Goal: Transaction & Acquisition: Book appointment/travel/reservation

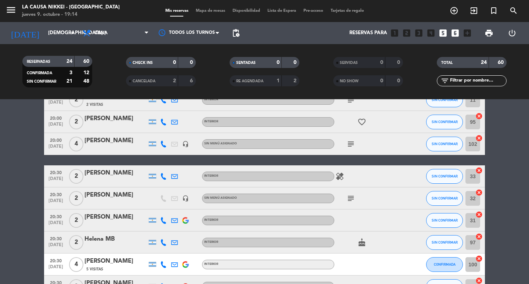
scroll to position [147, 0]
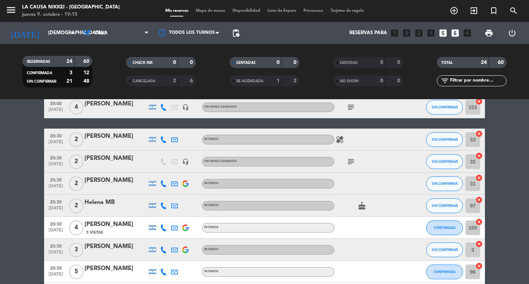
click at [351, 163] on icon "subject" at bounding box center [350, 161] width 9 height 9
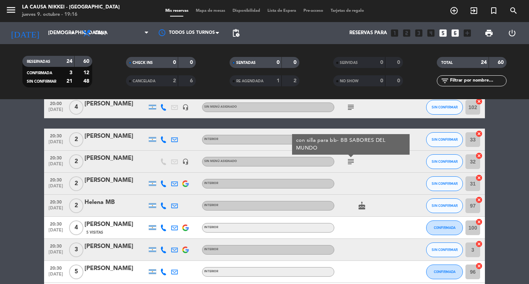
scroll to position [110, 0]
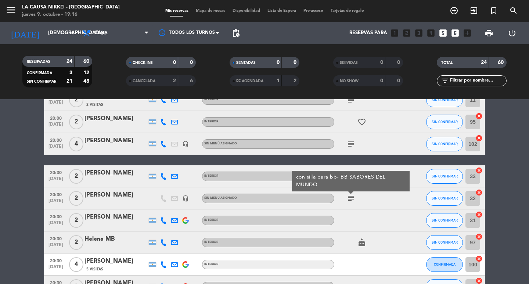
click at [350, 147] on icon "subject" at bounding box center [350, 144] width 9 height 9
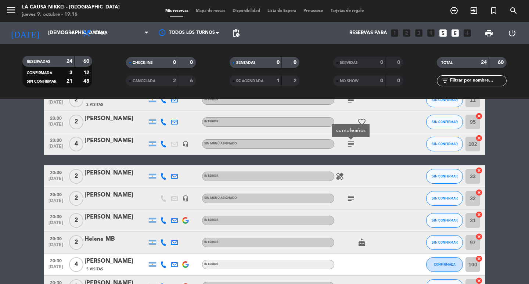
scroll to position [73, 0]
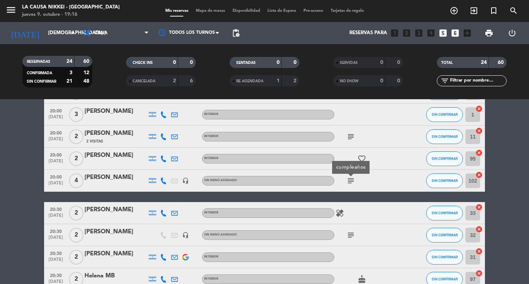
click at [359, 137] on div "subject" at bounding box center [367, 137] width 66 height 22
drag, startPoint x: 355, startPoint y: 139, endPoint x: 361, endPoint y: 143, distance: 7.8
click at [354, 139] on icon "subject" at bounding box center [350, 136] width 9 height 9
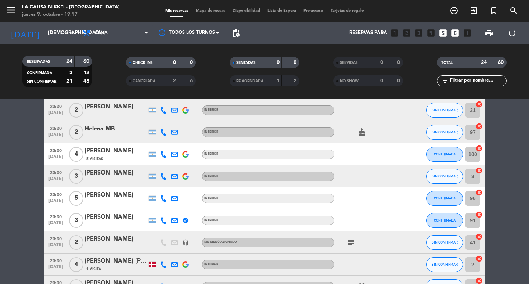
scroll to position [257, 0]
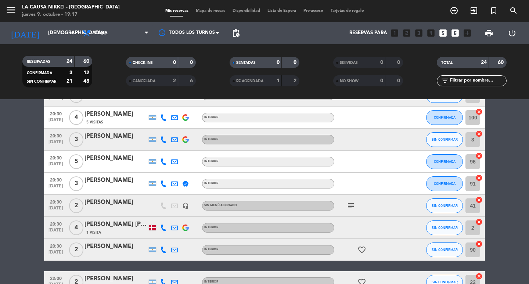
click at [354, 207] on icon "subject" at bounding box center [350, 205] width 9 height 9
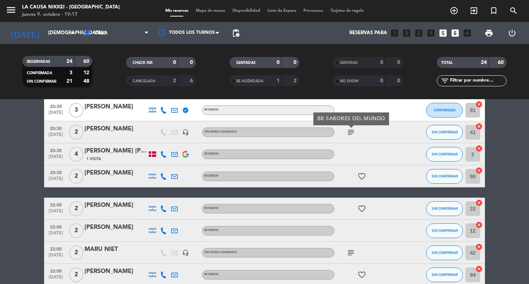
scroll to position [367, 0]
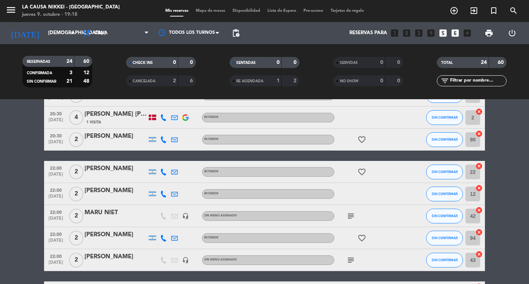
click at [348, 217] on icon "subject" at bounding box center [350, 216] width 9 height 9
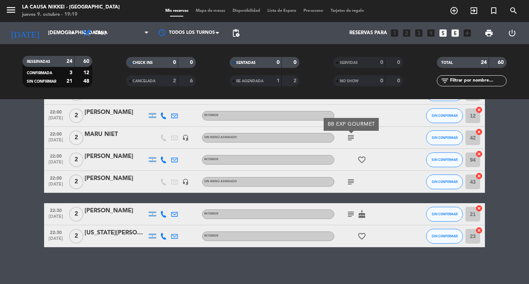
click at [351, 182] on icon "subject" at bounding box center [350, 181] width 9 height 9
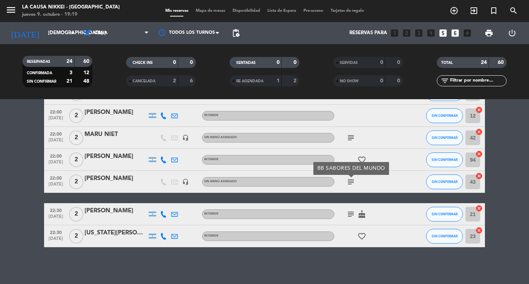
click at [351, 215] on icon "subject" at bounding box center [350, 214] width 9 height 9
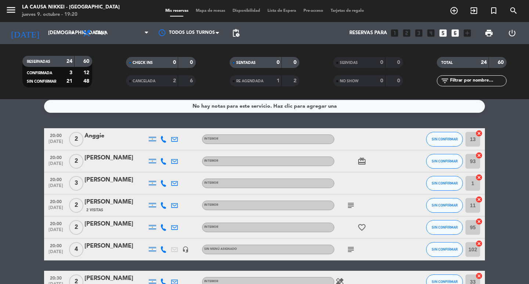
scroll to position [0, 0]
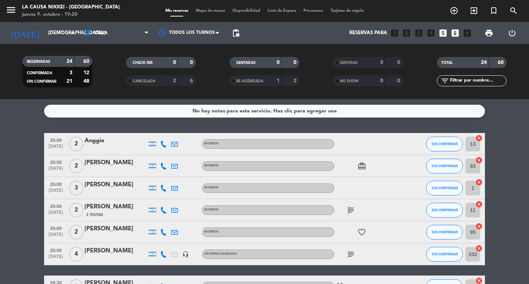
click at [347, 209] on icon "subject" at bounding box center [350, 210] width 9 height 9
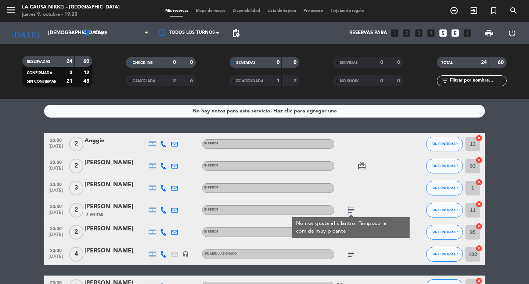
scroll to position [73, 0]
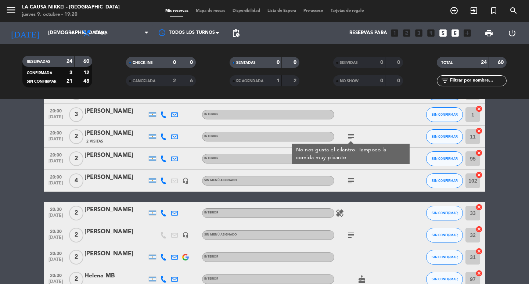
click at [353, 182] on icon "subject" at bounding box center [350, 180] width 9 height 9
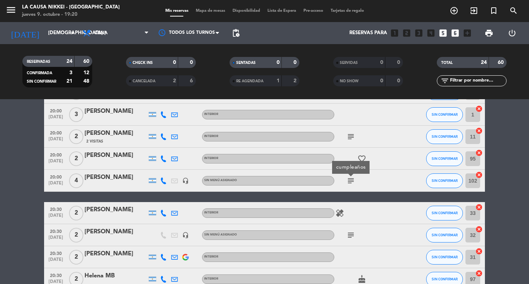
scroll to position [147, 0]
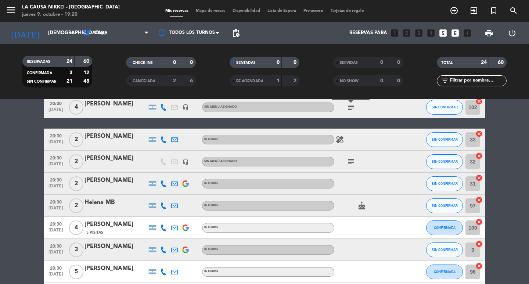
click at [350, 165] on icon "subject" at bounding box center [350, 161] width 9 height 9
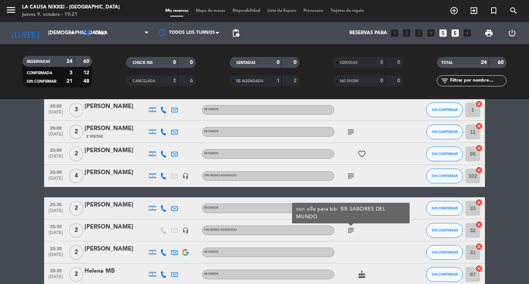
scroll to position [42, 0]
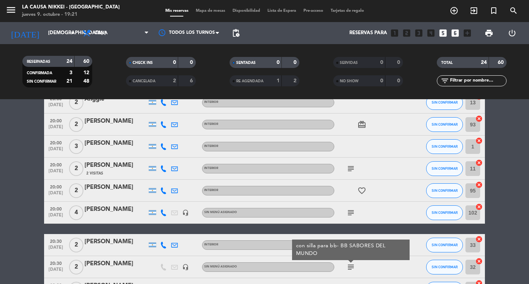
click at [443, 35] on icon "looks_5" at bounding box center [443, 33] width 10 height 10
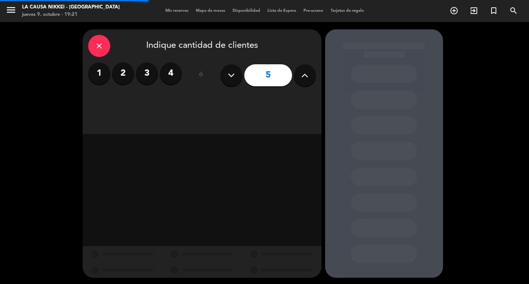
click at [126, 73] on label "2" at bounding box center [123, 73] width 22 height 22
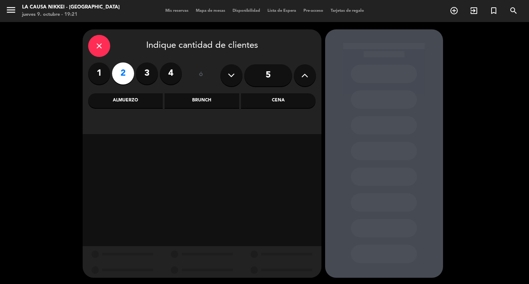
click at [278, 100] on div "Cena" at bounding box center [278, 100] width 75 height 15
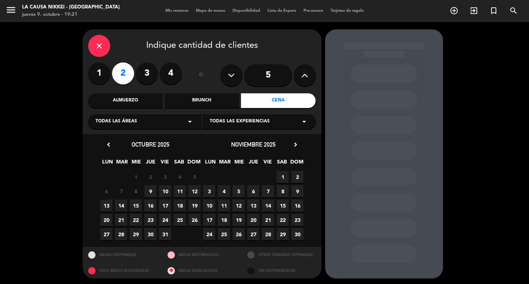
click at [152, 188] on span "9" at bounding box center [150, 191] width 12 height 12
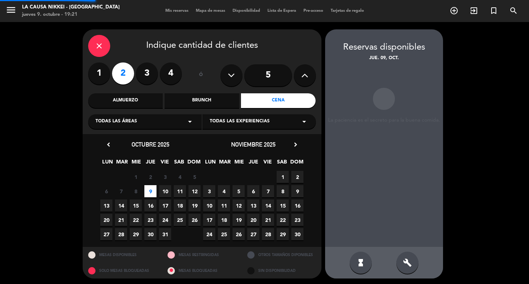
scroll to position [1, 0]
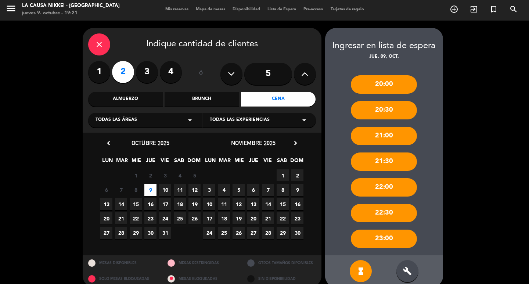
click at [383, 190] on div "22:00" at bounding box center [384, 187] width 66 height 18
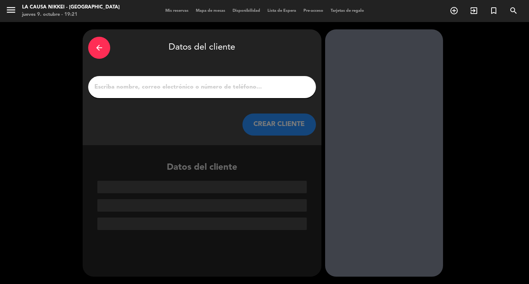
scroll to position [0, 0]
click at [259, 89] on input "1" at bounding box center [202, 87] width 217 height 10
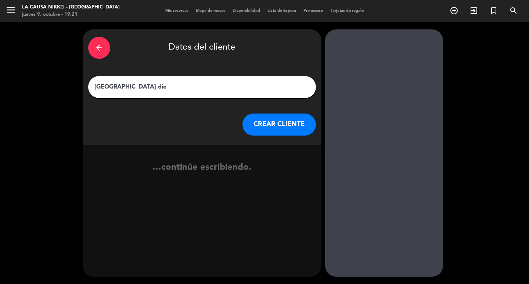
type input "[PERSON_NAME]"
click at [284, 128] on button "CREAR CLIENTE" at bounding box center [279, 125] width 73 height 22
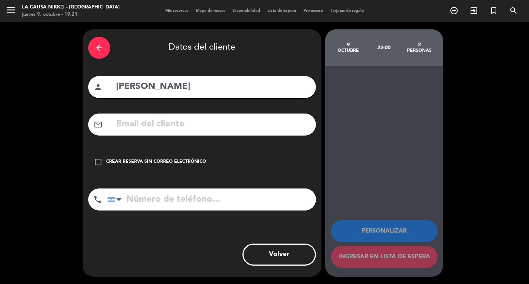
click at [152, 164] on div "Crear reserva sin correo electrónico" at bounding box center [156, 161] width 100 height 7
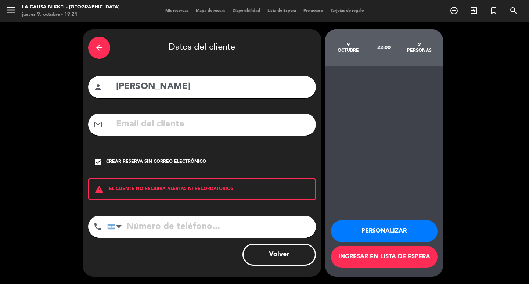
click at [384, 234] on button "Personalizar" at bounding box center [384, 231] width 107 height 22
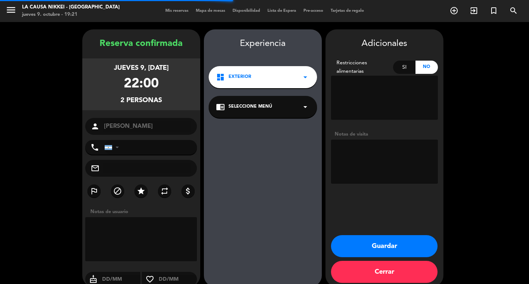
scroll to position [10, 0]
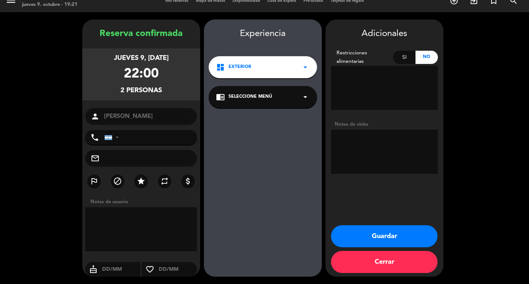
click at [381, 149] on textarea at bounding box center [384, 152] width 107 height 44
type textarea "sabores del mundo"
click at [370, 233] on button "Guardar" at bounding box center [384, 236] width 107 height 22
